Goal: Navigation & Orientation: Find specific page/section

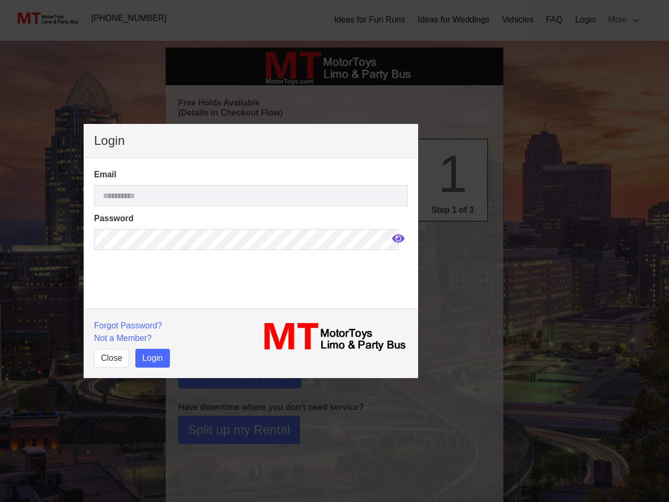
select select
click at [392, 238] on icon at bounding box center [398, 238] width 13 height 8
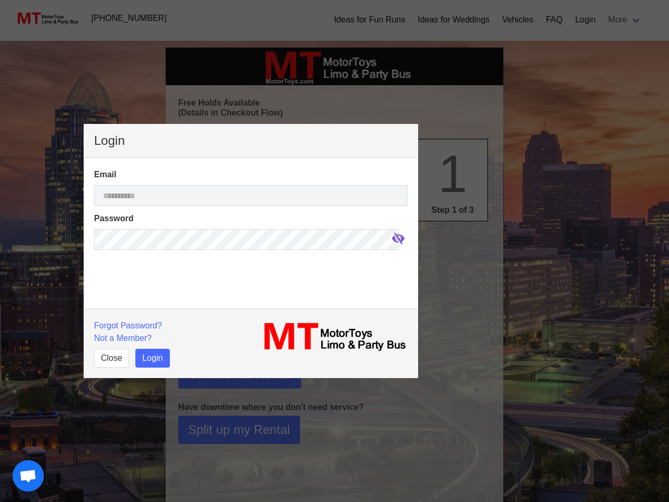
click at [127, 325] on p "Forgot Password?" at bounding box center [169, 325] width 151 height 13
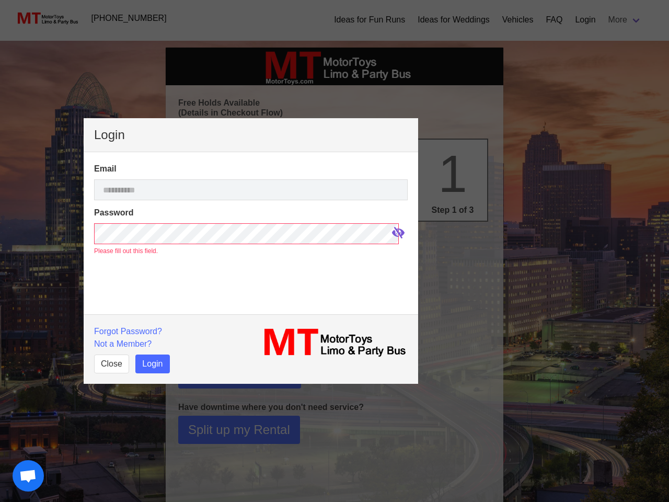
click at [123, 338] on p "Not a Member?" at bounding box center [169, 344] width 151 height 13
click at [111, 358] on button "Close" at bounding box center [111, 363] width 35 height 19
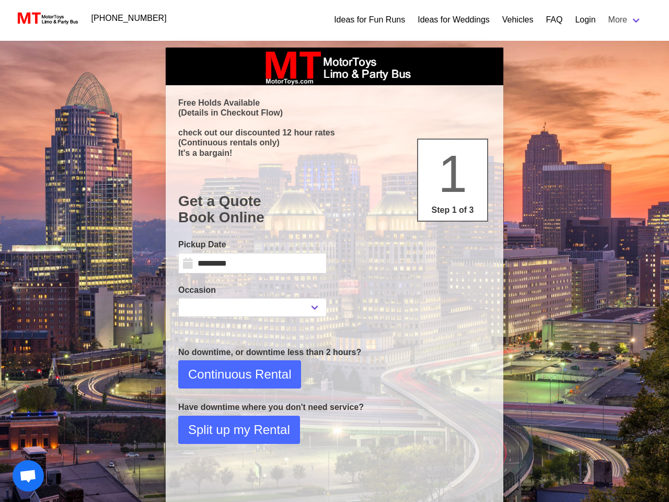
click at [28, 476] on span "Open chat" at bounding box center [27, 476] width 17 height 15
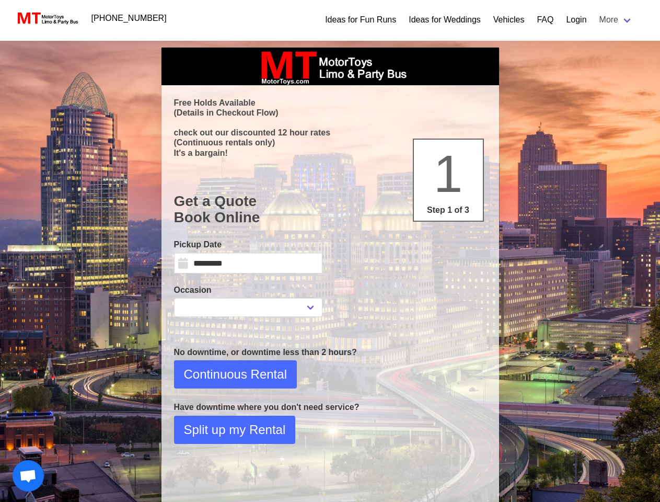
click at [248, 501] on html "[PHONE_NUMBER] Ideas for Fun Runs Ideas for Weddings Vehicles FAQ Login More Bo…" at bounding box center [330, 296] width 660 height 593
